Goal: Book appointment/travel/reservation

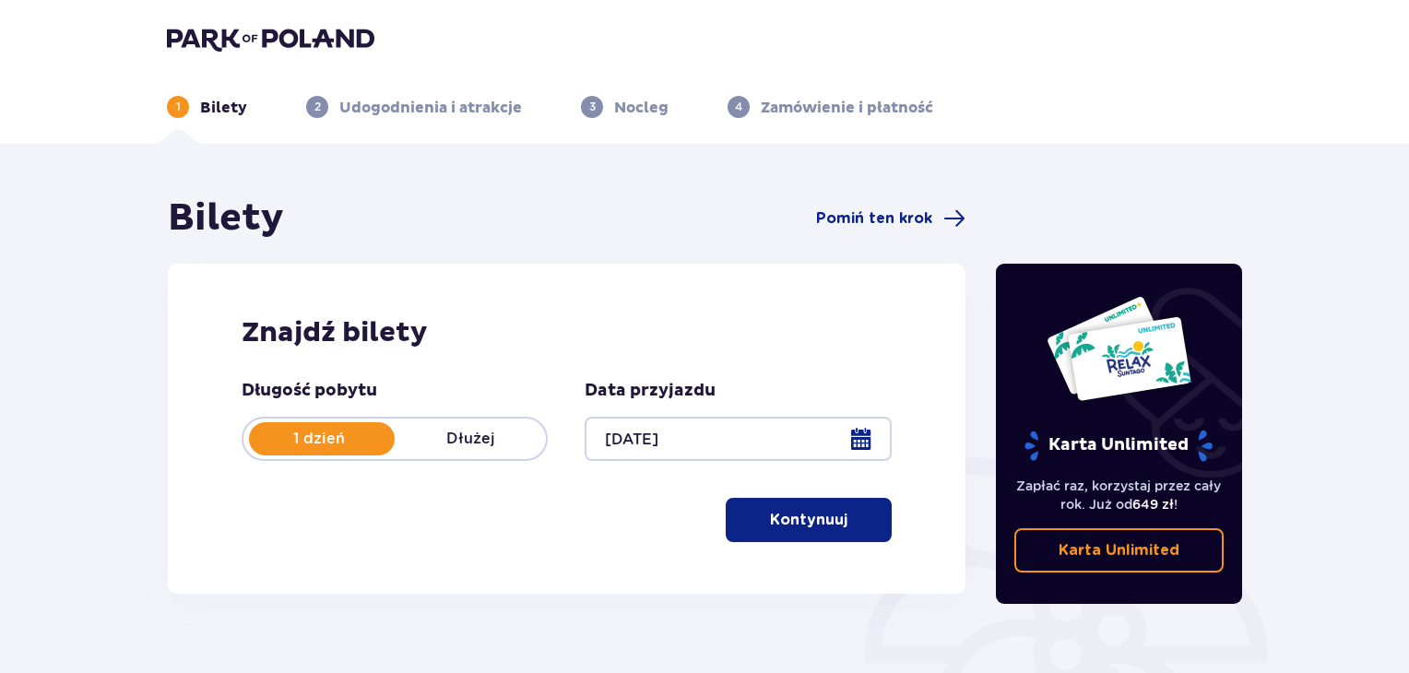
click at [796, 502] on button "Kontynuuj" at bounding box center [809, 520] width 166 height 44
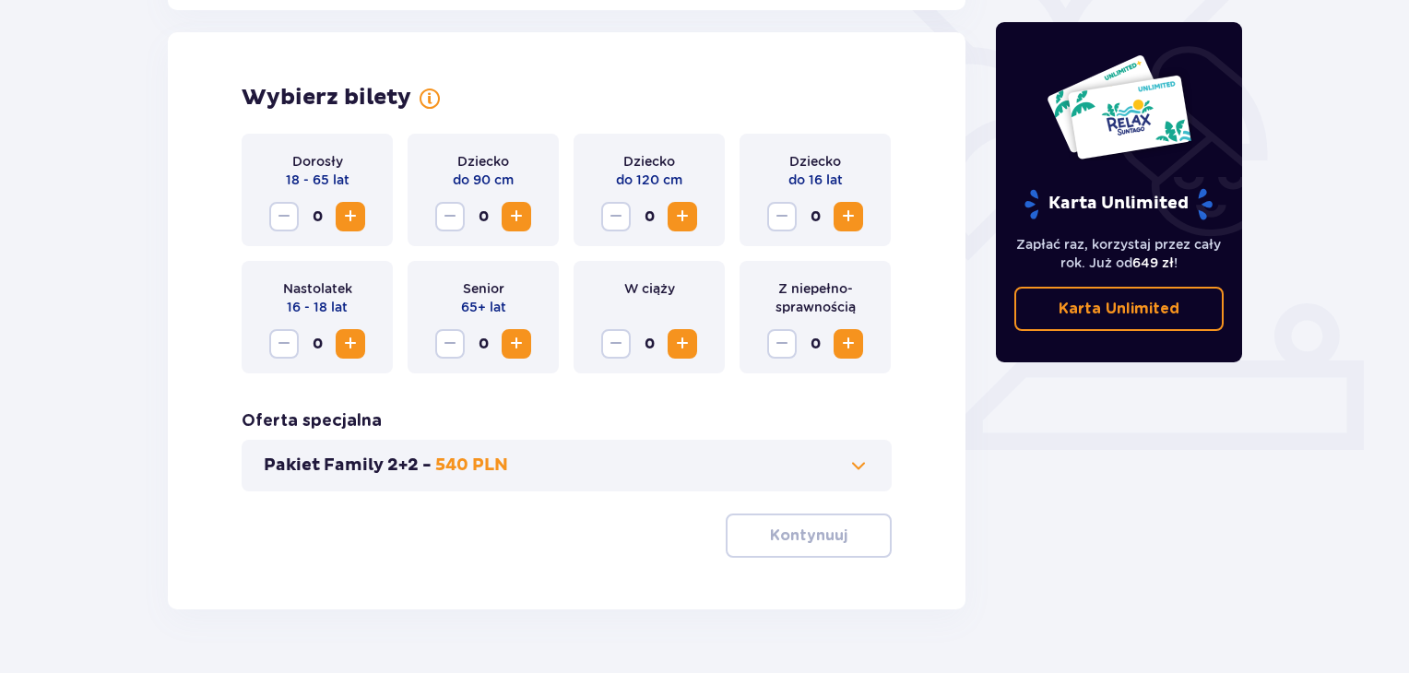
scroll to position [513, 0]
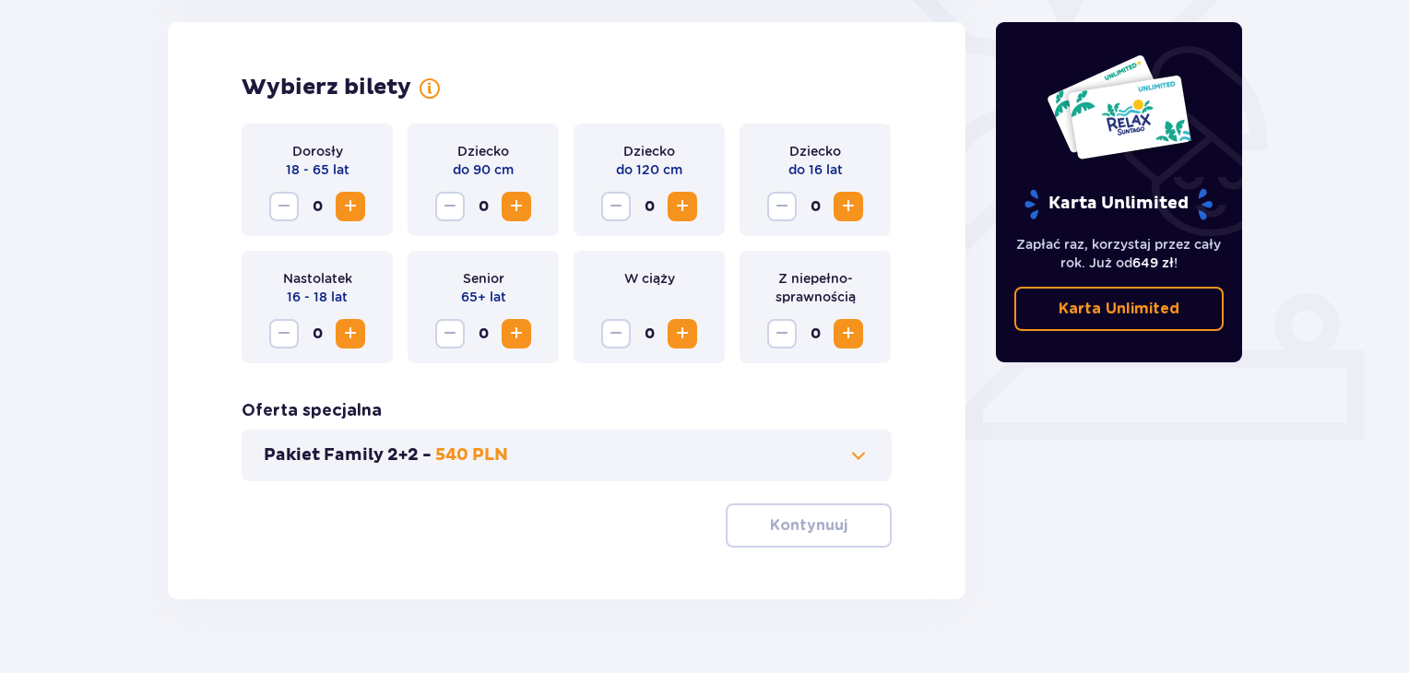
click at [355, 207] on span "Increase" at bounding box center [350, 206] width 22 height 22
click at [815, 521] on p "Kontynuuj" at bounding box center [808, 525] width 77 height 20
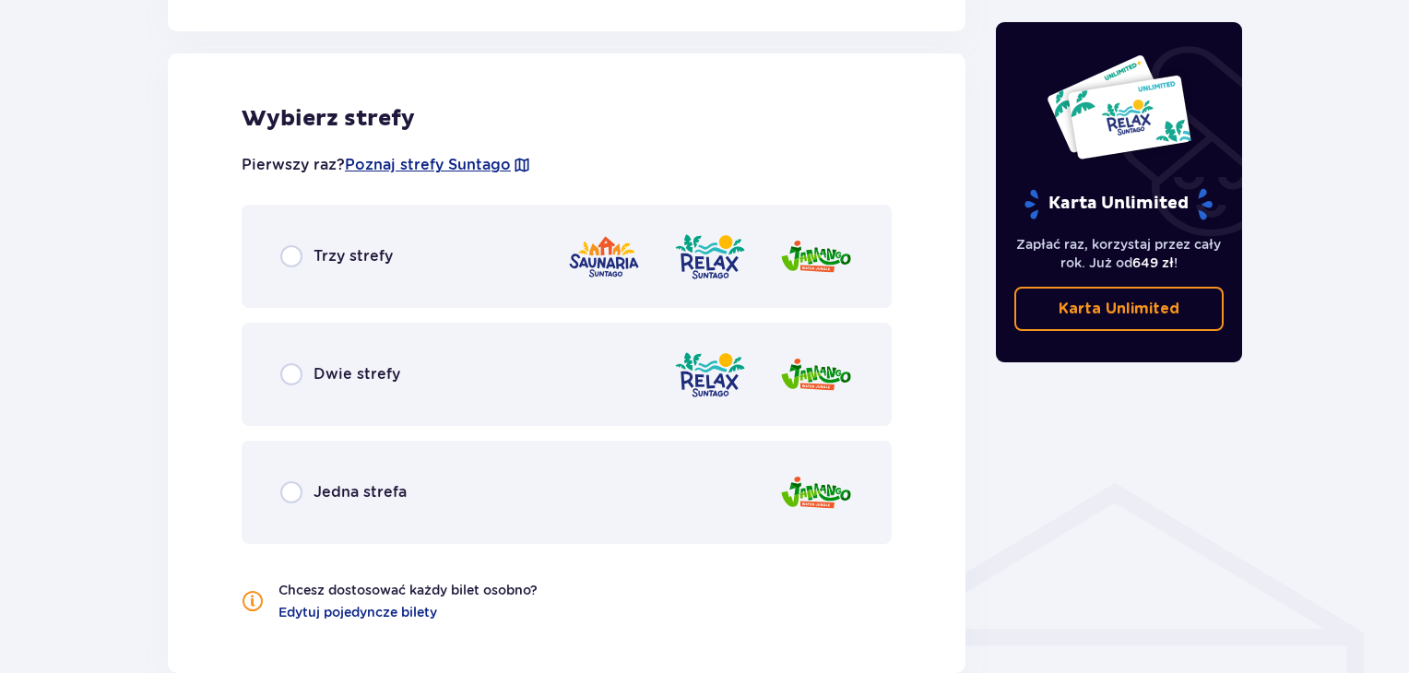
scroll to position [1023, 0]
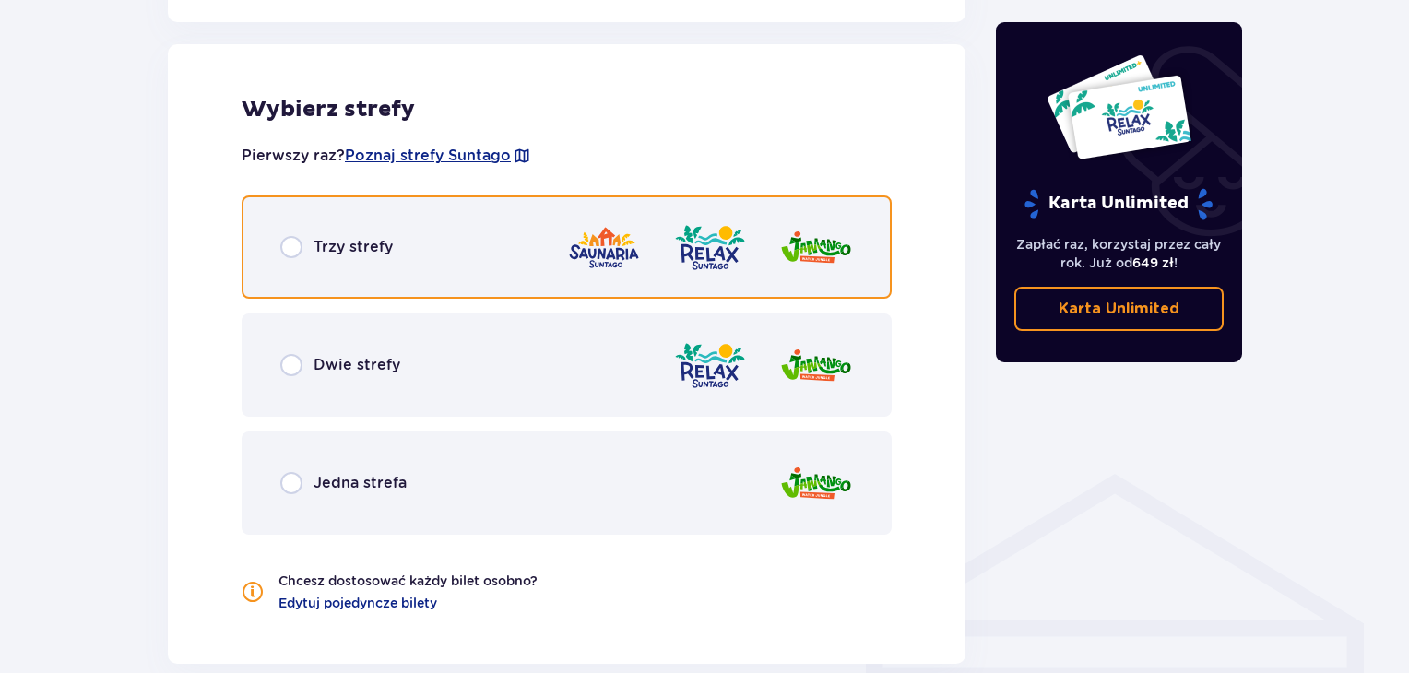
click at [287, 251] on input "radio" at bounding box center [291, 247] width 22 height 22
radio input "true"
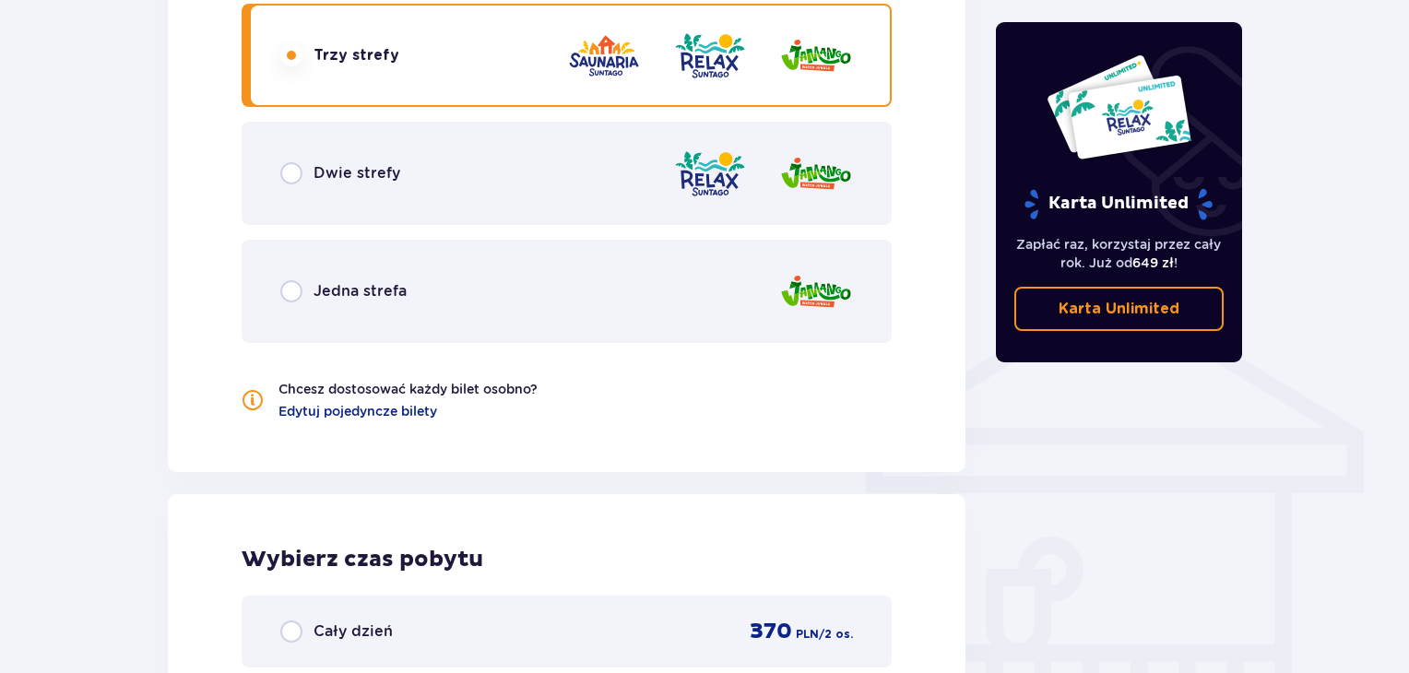
scroll to position [1388, 0]
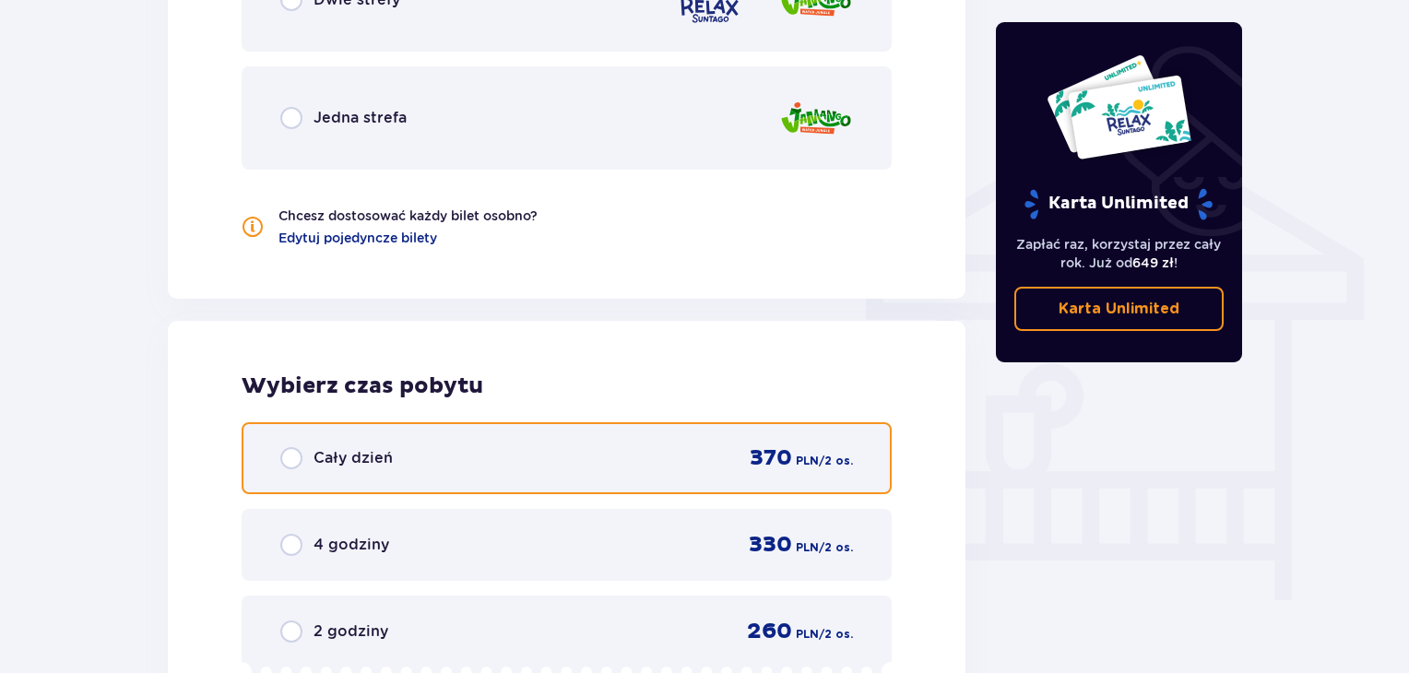
click at [289, 447] on input "radio" at bounding box center [291, 458] width 22 height 22
radio input "true"
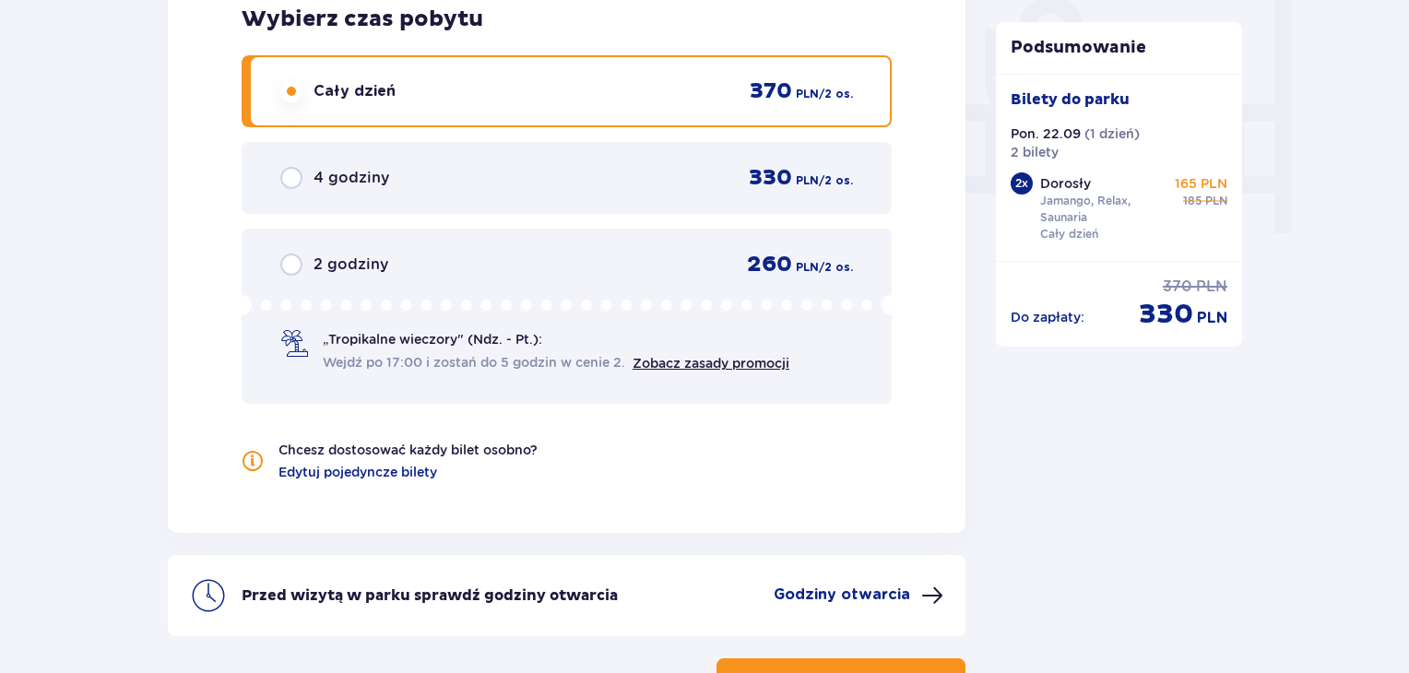
scroll to position [1525, 0]
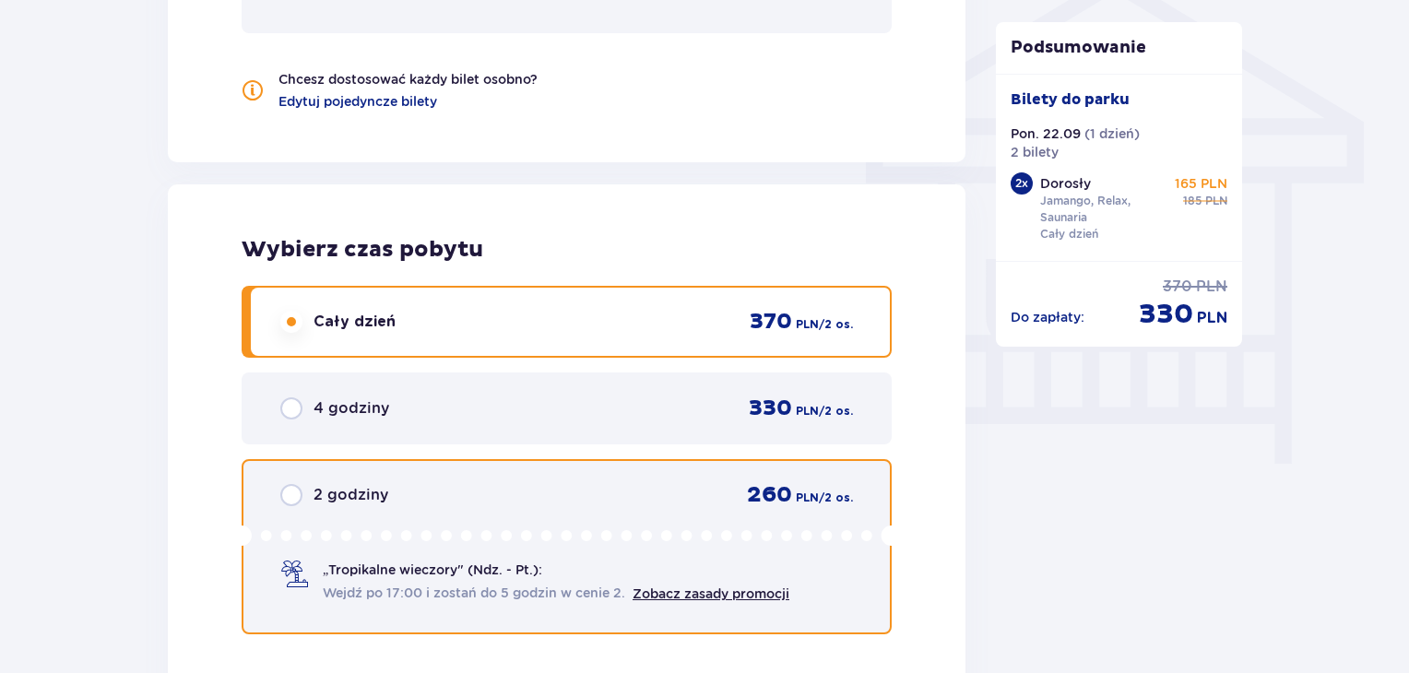
click at [288, 495] on input "radio" at bounding box center [291, 495] width 22 height 22
radio input "true"
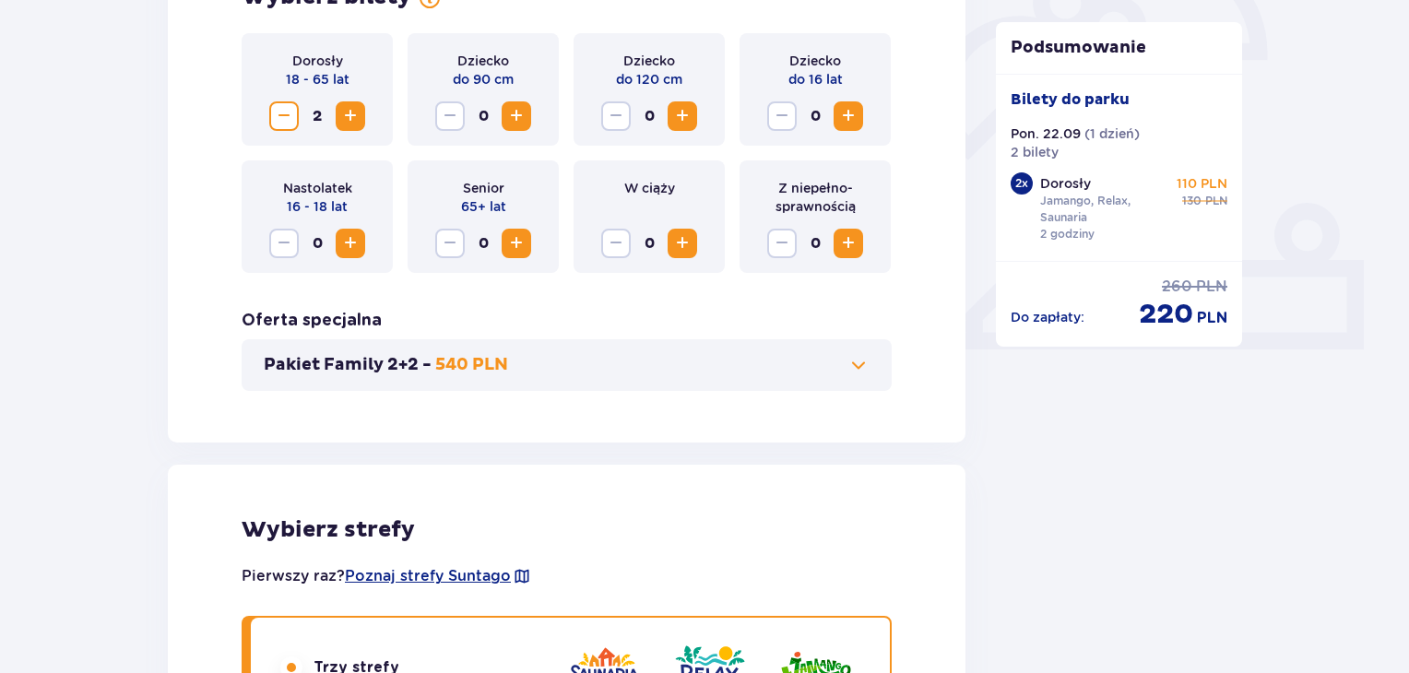
scroll to position [326, 0]
